Goal: Task Accomplishment & Management: Complete application form

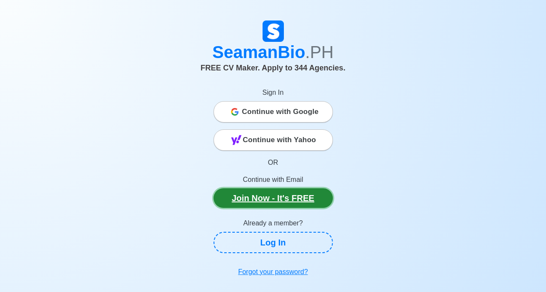
click at [277, 196] on link "Join Now - It's FREE" at bounding box center [273, 198] width 119 height 20
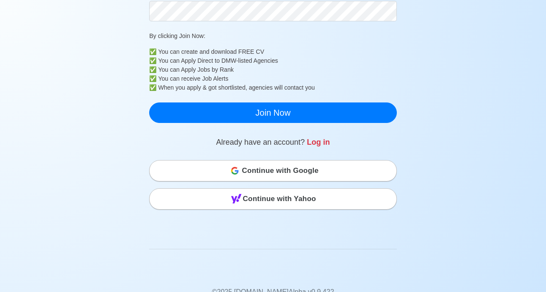
scroll to position [228, 0]
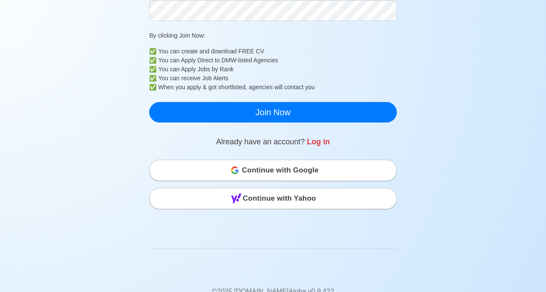
click at [310, 166] on span "Continue with Google" at bounding box center [280, 170] width 77 height 17
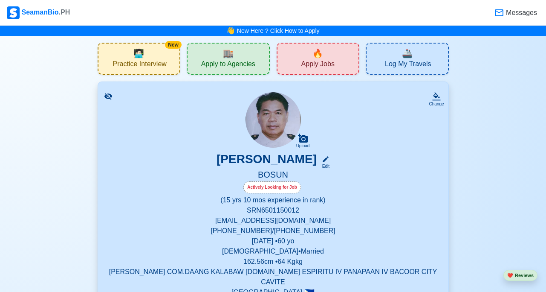
click at [331, 57] on div "🔥 Apply Jobs" at bounding box center [318, 59] width 83 height 32
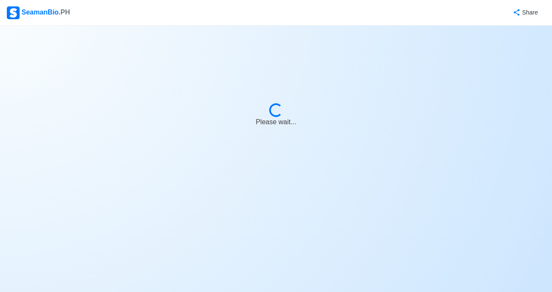
select select "Bosun"
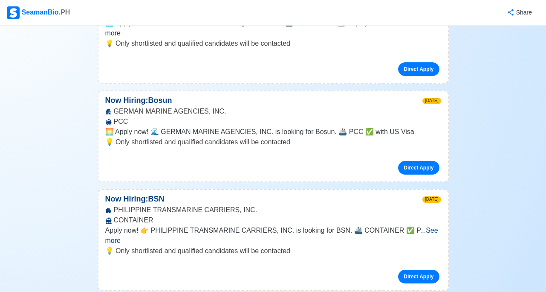
scroll to position [316, 0]
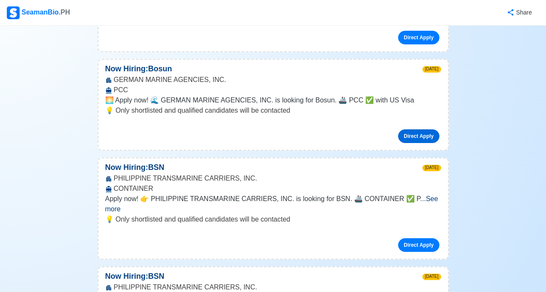
click at [417, 129] on link "Direct Apply" at bounding box center [418, 136] width 41 height 14
click at [426, 238] on link "Direct Apply" at bounding box center [418, 245] width 41 height 14
click at [410, 129] on link "Direct Apply" at bounding box center [418, 136] width 41 height 14
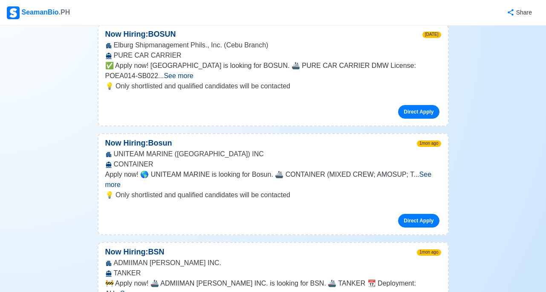
scroll to position [3379, 0]
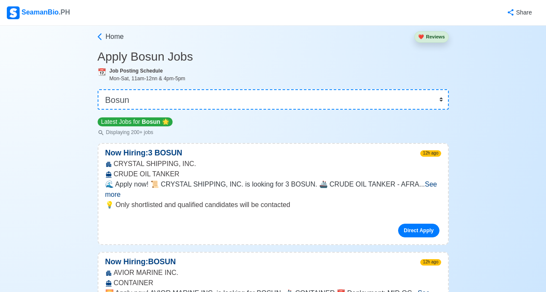
scroll to position [0, 0]
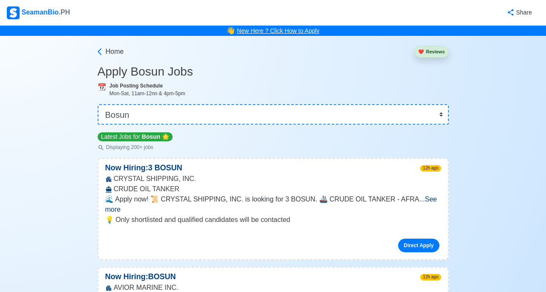
click at [254, 32] on link "New Here ? Click How to Apply" at bounding box center [278, 30] width 83 height 7
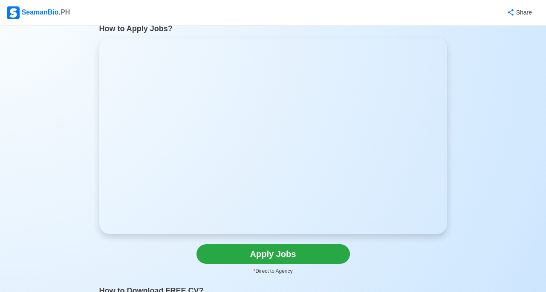
scroll to position [35, 0]
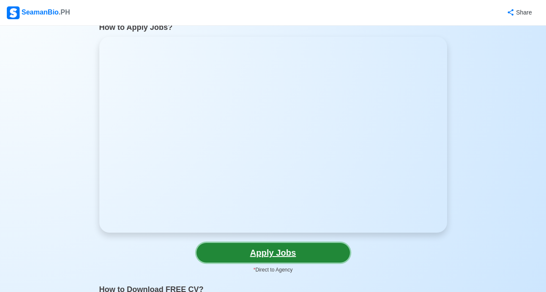
click at [288, 252] on link "Apply Jobs" at bounding box center [272, 252] width 153 height 20
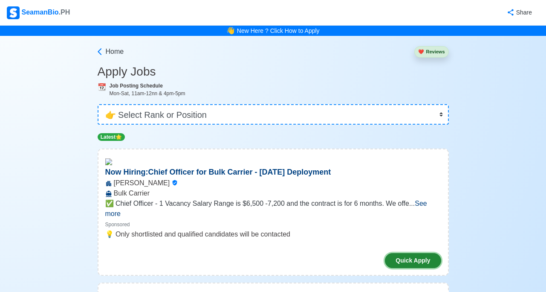
click at [413, 253] on button "Quick Apply" at bounding box center [413, 260] width 56 height 15
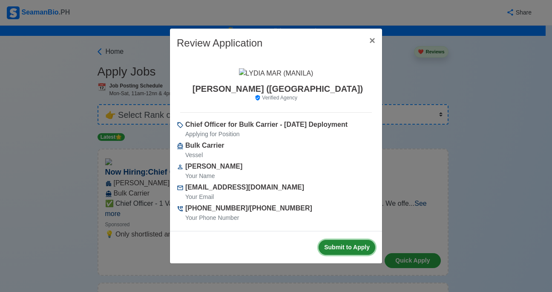
click at [355, 252] on button "Submit to Apply" at bounding box center [347, 247] width 57 height 15
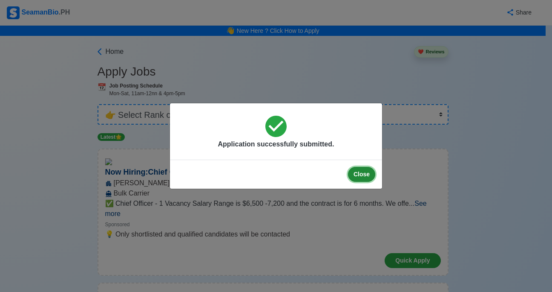
click at [364, 174] on button "Close" at bounding box center [361, 174] width 27 height 15
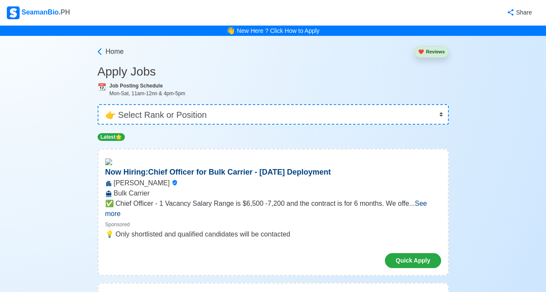
scroll to position [35, 0]
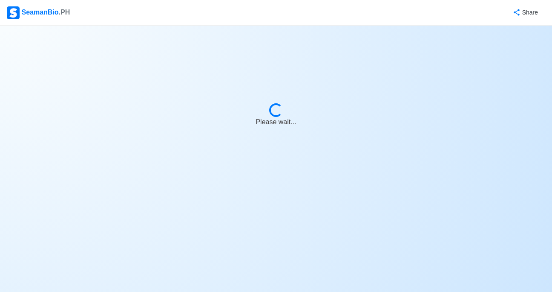
select select "Bosun"
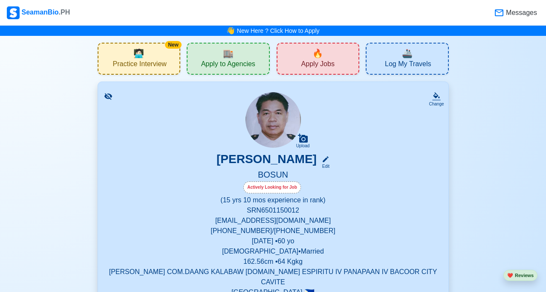
click at [318, 59] on span "🔥" at bounding box center [317, 53] width 11 height 13
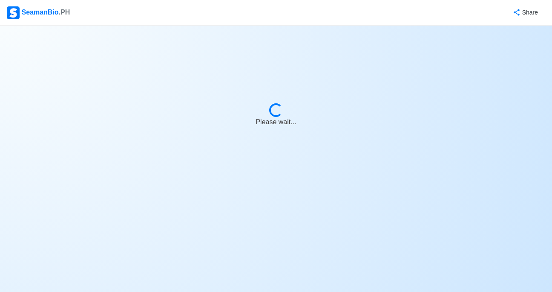
select select "Bosun"
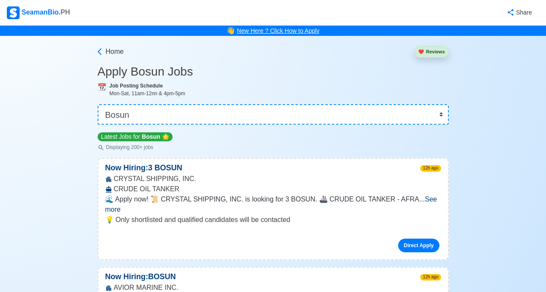
click at [268, 29] on link "New Here ? Click How to Apply" at bounding box center [278, 30] width 83 height 7
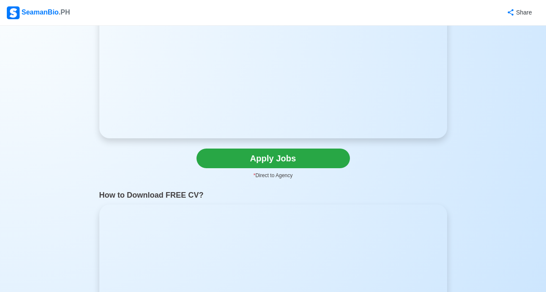
scroll to position [121, 0]
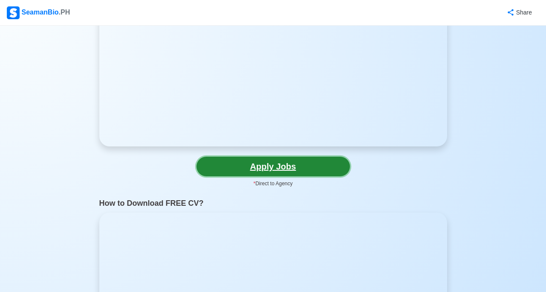
click at [283, 168] on link "Apply Jobs" at bounding box center [272, 166] width 153 height 20
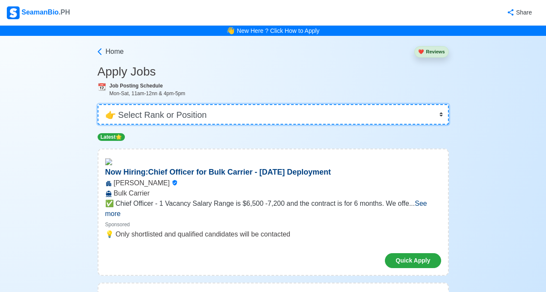
click at [442, 114] on select "👉 Select Rank or Position Master Chief Officer 2nd Officer 3rd Officer Junior O…" at bounding box center [273, 114] width 351 height 20
select select "Bosun"
click at [98, 104] on select "👉 Select Rank or Position Master Chief Officer 2nd Officer 3rd Officer Junior O…" at bounding box center [273, 114] width 351 height 20
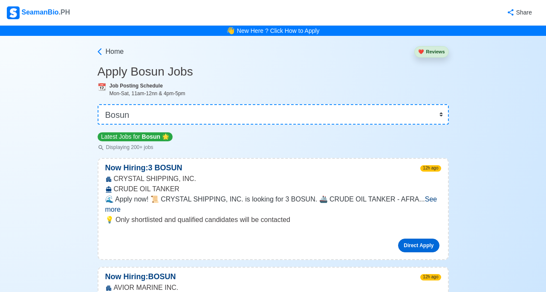
click at [425, 238] on link "Direct Apply" at bounding box center [418, 245] width 41 height 14
click at [294, 31] on link "New Here ? Click How to Apply" at bounding box center [278, 30] width 83 height 7
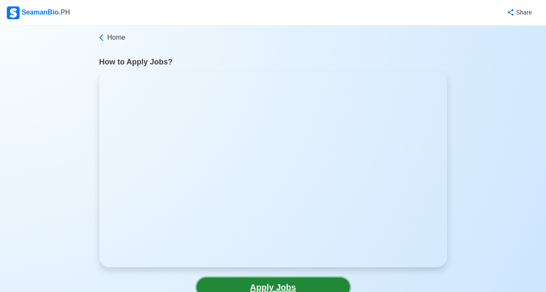
click at [292, 287] on link "Apply Jobs" at bounding box center [272, 287] width 153 height 20
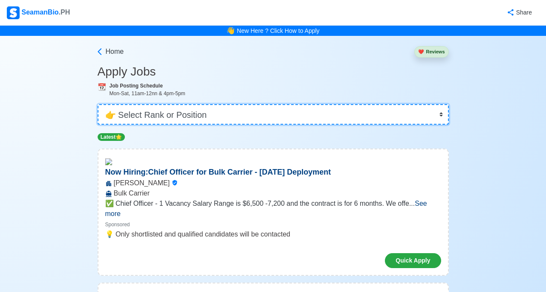
click at [110, 114] on select "👉 Select Rank or Position Master Chief Officer 2nd Officer 3rd Officer Junior O…" at bounding box center [273, 114] width 351 height 20
select select "Bosun"
click at [98, 104] on select "👉 Select Rank or Position Master Chief Officer 2nd Officer 3rd Officer Junior O…" at bounding box center [273, 114] width 351 height 20
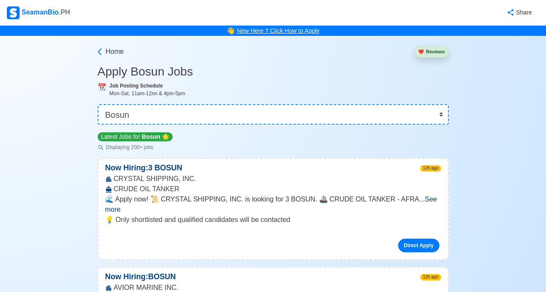
click at [285, 29] on link "New Here ? Click How to Apply" at bounding box center [278, 30] width 83 height 7
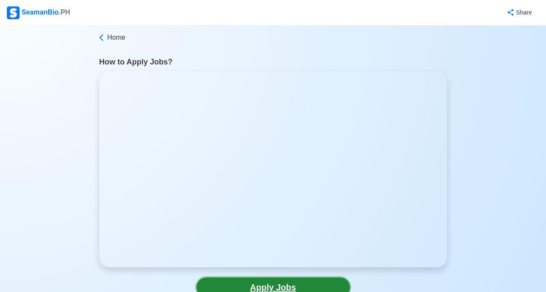
click at [294, 285] on link "Apply Jobs" at bounding box center [272, 287] width 153 height 20
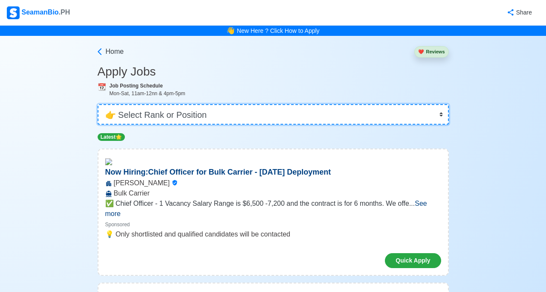
click at [109, 112] on select "👉 Select Rank or Position Master Chief Officer 2nd Officer 3rd Officer Junior O…" at bounding box center [273, 114] width 351 height 20
click at [441, 116] on select "👉 Select Rank or Position Master Chief Officer 2nd Officer 3rd Officer Junior O…" at bounding box center [273, 114] width 351 height 20
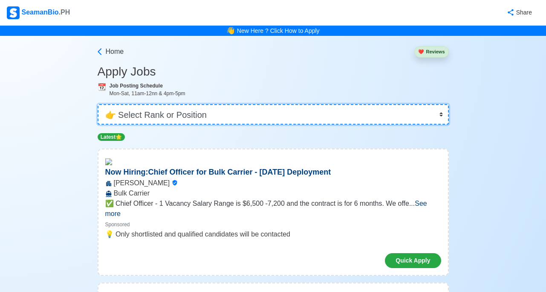
click at [441, 114] on select "👉 Select Rank or Position Master Chief Officer 2nd Officer 3rd Officer Junior O…" at bounding box center [273, 114] width 351 height 20
select select "Bosun"
click at [98, 104] on select "👉 Select Rank or Position Master Chief Officer 2nd Officer 3rd Officer Junior O…" at bounding box center [273, 114] width 351 height 20
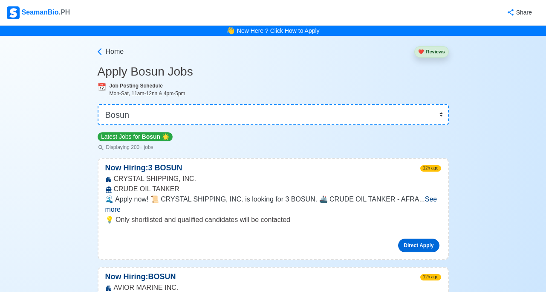
click at [418, 238] on link "Direct Apply" at bounding box center [418, 245] width 41 height 14
click at [404, 39] on div "Home ❤️ Reviews" at bounding box center [273, 50] width 351 height 29
click at [432, 191] on div "CRYSTAL SHIPPING, INC. CRUDE OIL TANKER" at bounding box center [272, 183] width 349 height 20
click at [254, 29] on link "New Here ? Click How to Apply" at bounding box center [278, 30] width 83 height 7
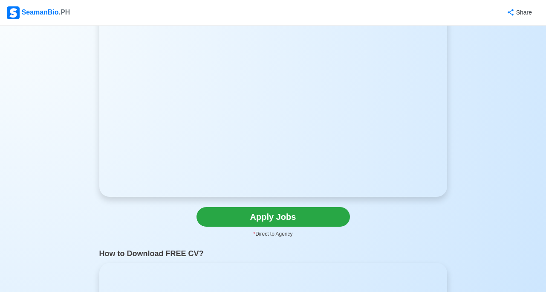
scroll to position [1278, 0]
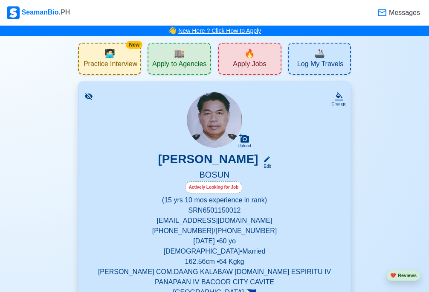
click at [254, 31] on link "New Here ? Click How to Apply" at bounding box center [219, 30] width 83 height 7
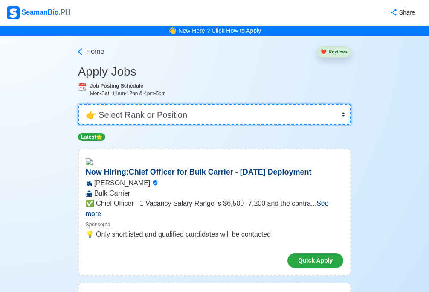
click at [344, 114] on select "👉 Select Rank or Position Master Chief Officer 2nd Officer 3rd Officer Junior O…" at bounding box center [214, 114] width 273 height 20
select select "Bosun"
click at [79, 104] on select "👉 Select Rank or Position Master Chief Officer 2nd Officer 3rd Officer Junior O…" at bounding box center [214, 114] width 273 height 20
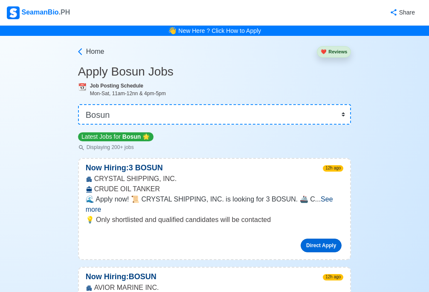
click at [322, 238] on link "Direct Apply" at bounding box center [320, 245] width 41 height 14
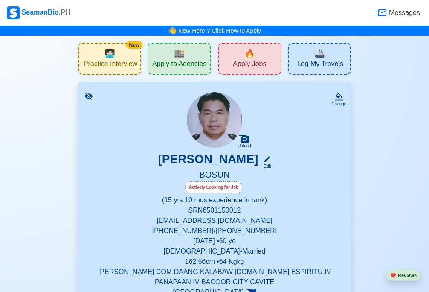
click at [255, 57] on span "🔥" at bounding box center [249, 53] width 11 height 13
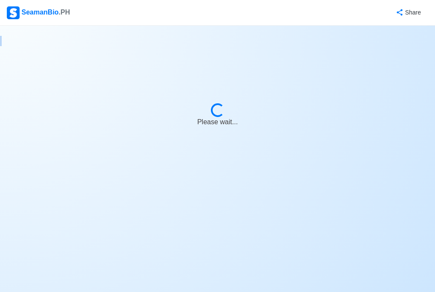
click at [255, 57] on body "SeamanBio .PH Share Loading... Please wait..." at bounding box center [217, 146] width 435 height 292
select select "Bosun"
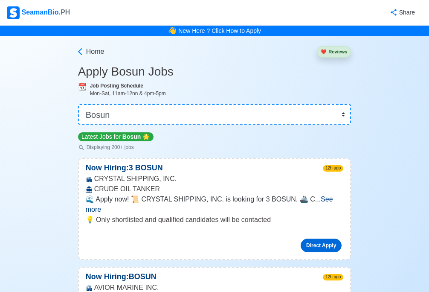
click at [320, 238] on link "Direct Apply" at bounding box center [320, 245] width 41 height 14
